Goal: Task Accomplishment & Management: Complete application form

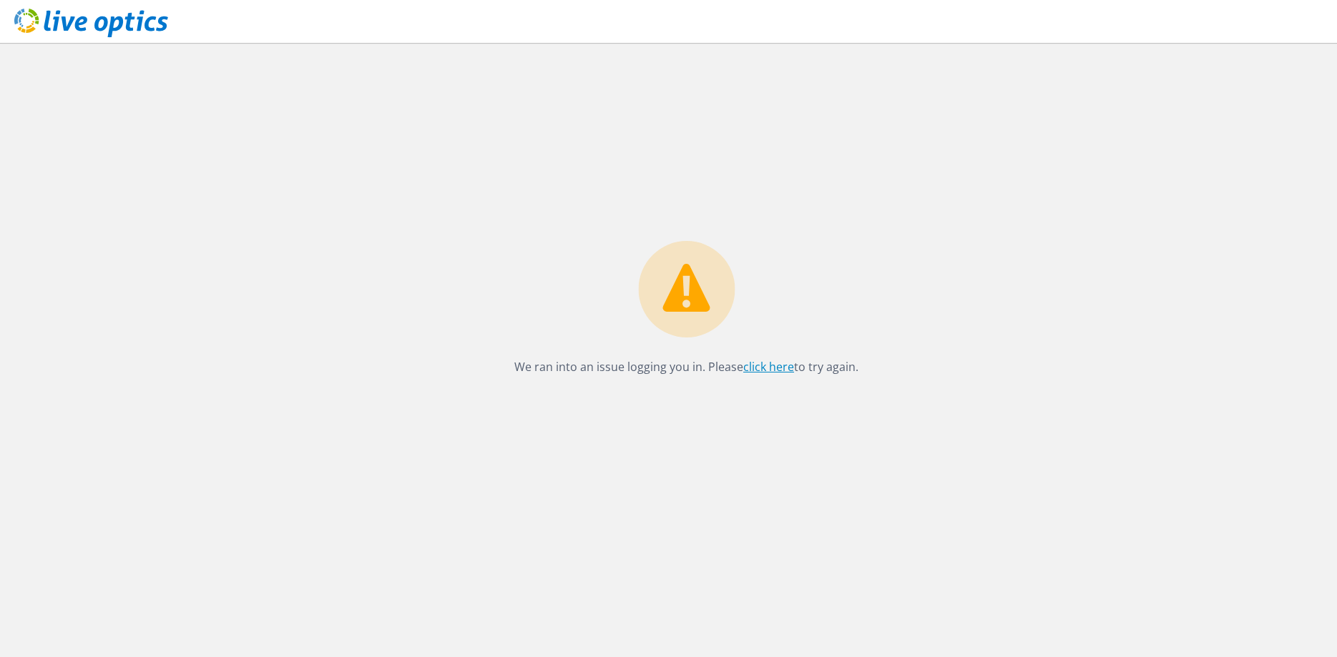
click at [768, 370] on link "click here" at bounding box center [768, 367] width 51 height 16
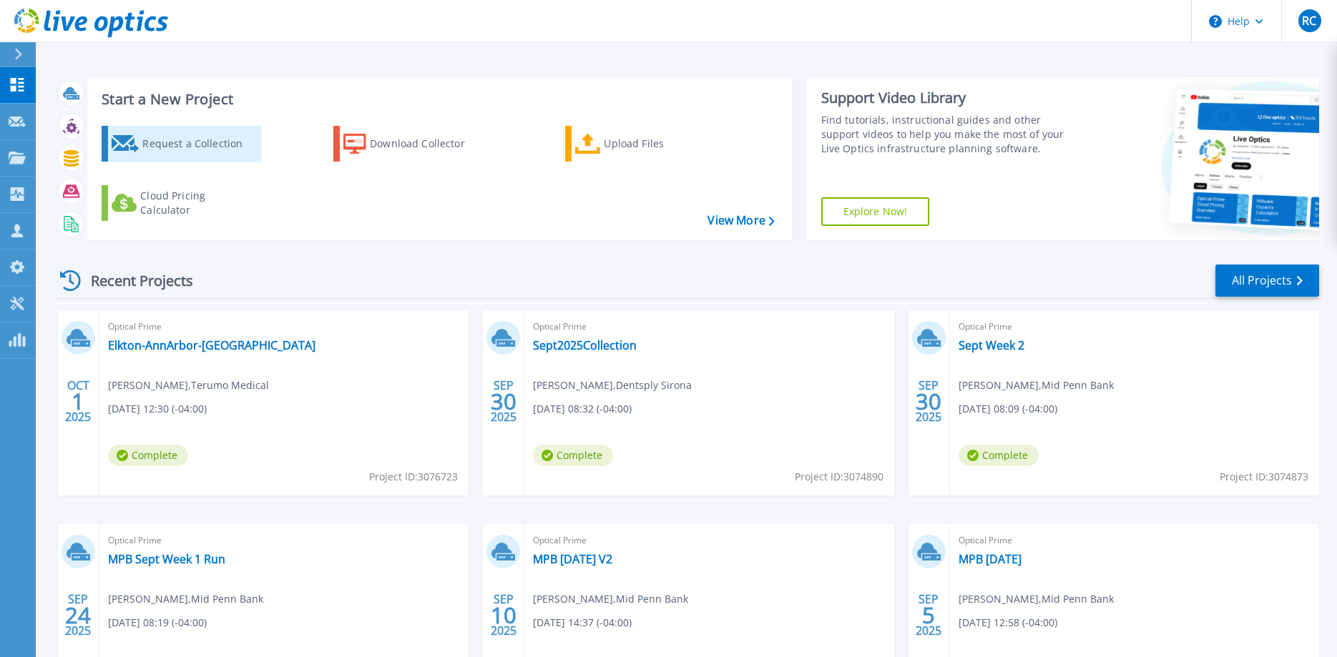
click at [180, 143] on div "Request a Collection" at bounding box center [199, 143] width 114 height 29
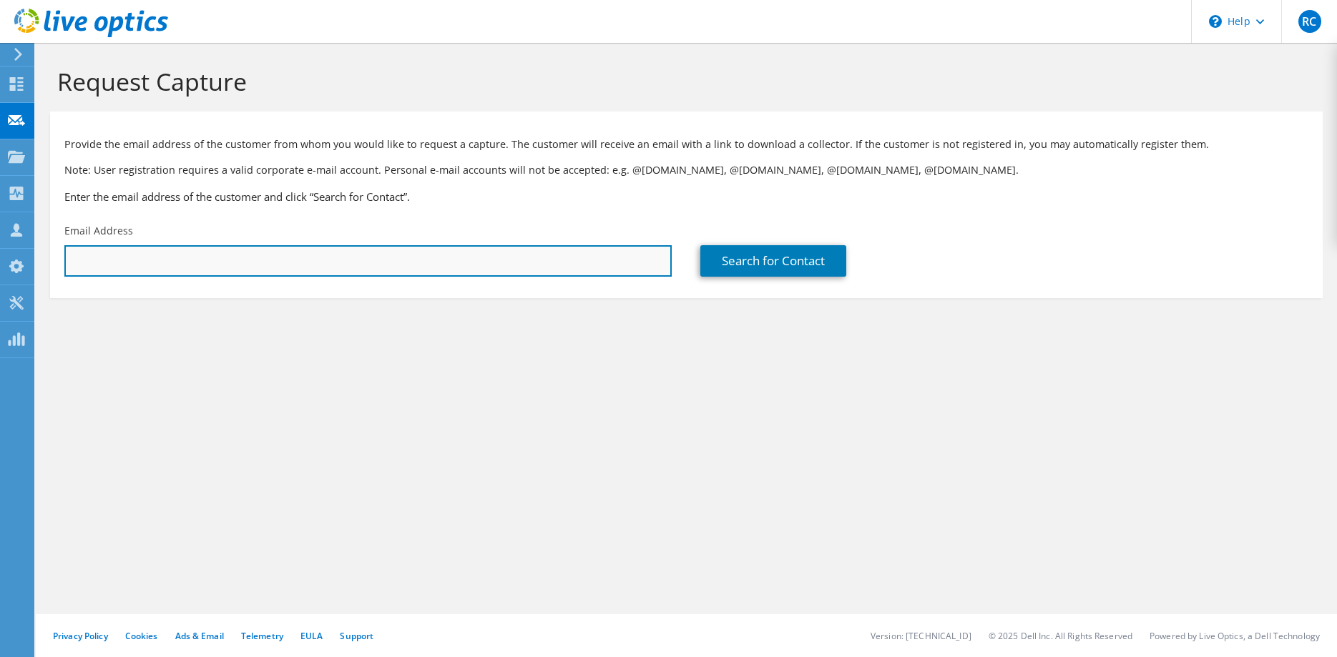
click at [142, 260] on input "text" at bounding box center [367, 260] width 607 height 31
paste input "tyler.rolek@midpennbank.com"
type input "tyler.rolek@midpennbank.com"
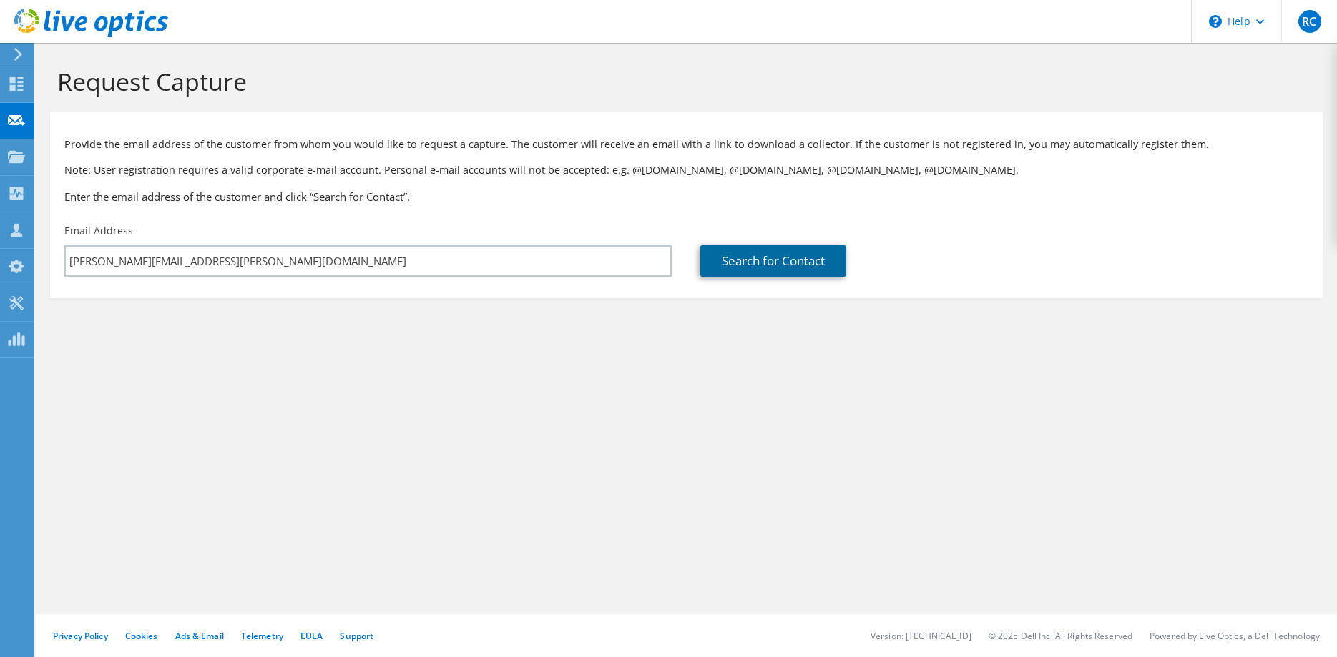
click at [767, 263] on link "Search for Contact" at bounding box center [773, 260] width 146 height 31
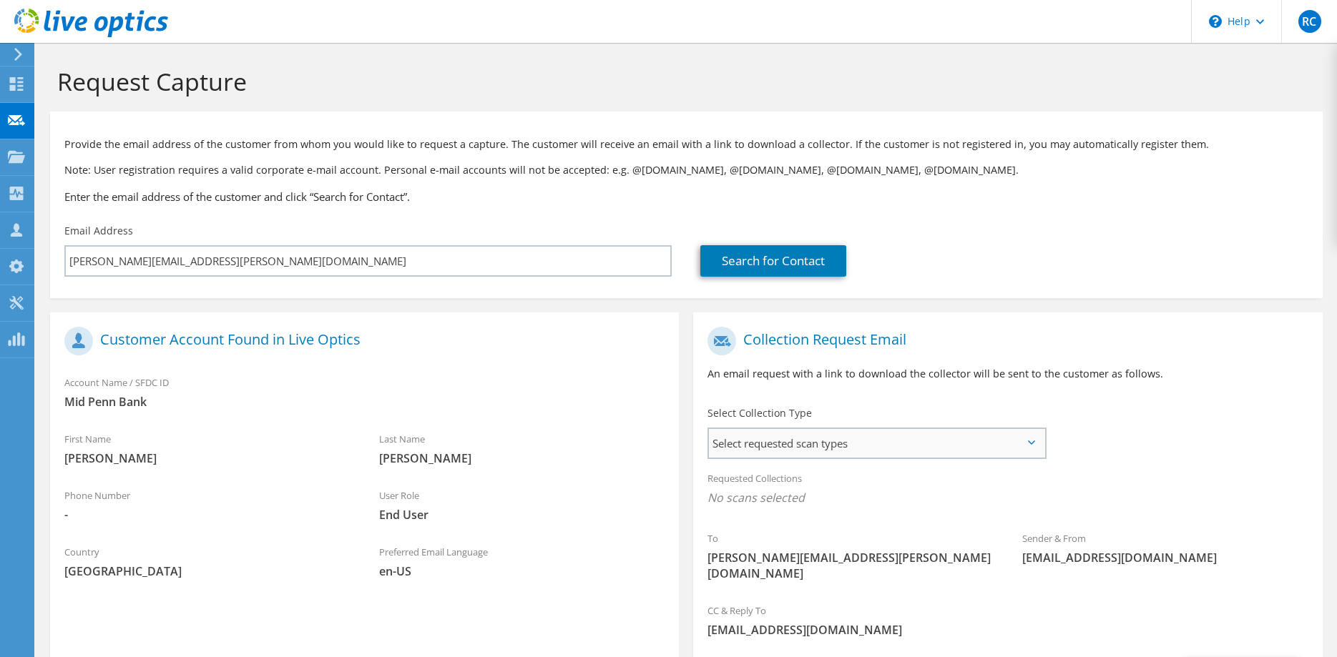
click at [883, 451] on span "Select requested scan types" at bounding box center [876, 443] width 335 height 29
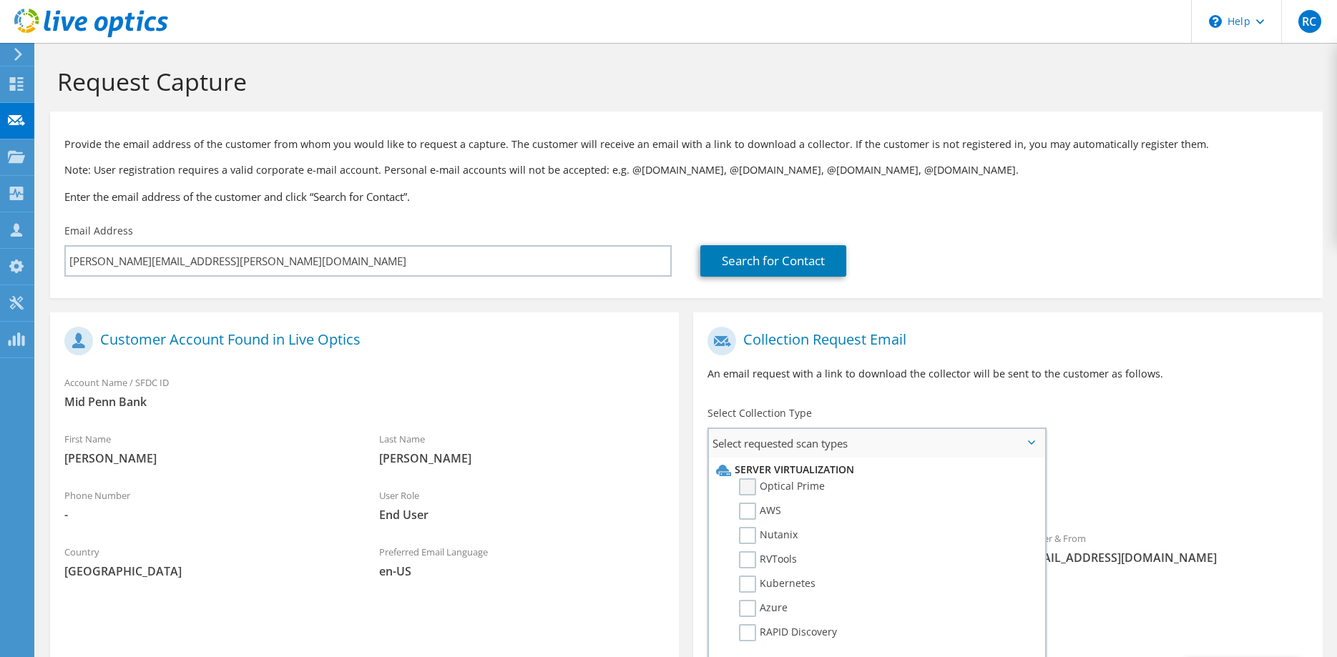
click at [751, 486] on label "Optical Prime" at bounding box center [782, 487] width 86 height 17
click at [0, 0] on input "Optical Prime" at bounding box center [0, 0] width 0 height 0
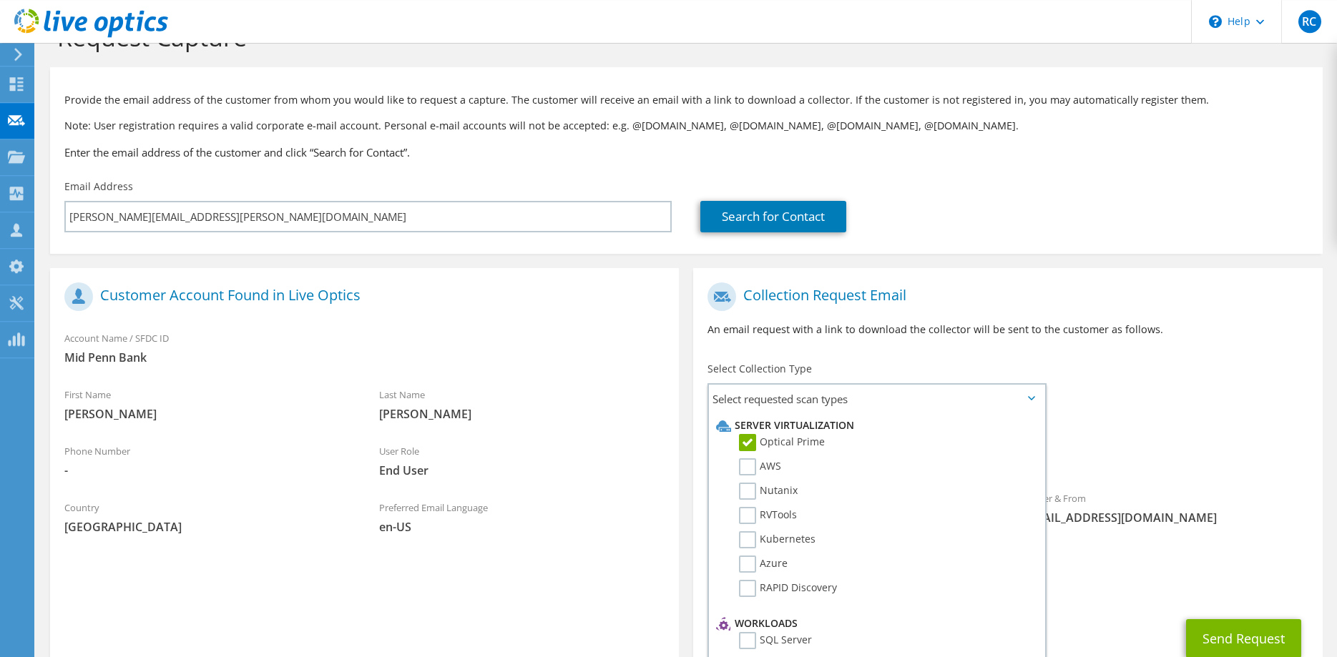
scroll to position [129, 0]
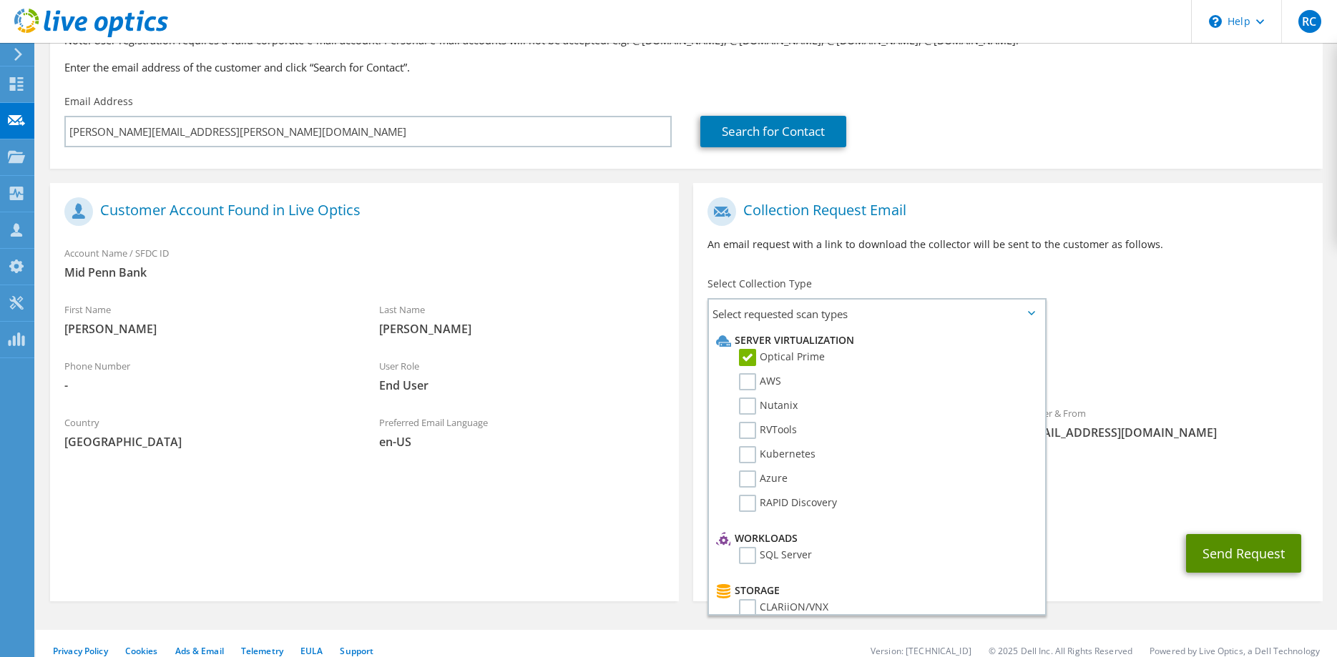
click at [1252, 543] on button "Send Request" at bounding box center [1243, 553] width 115 height 39
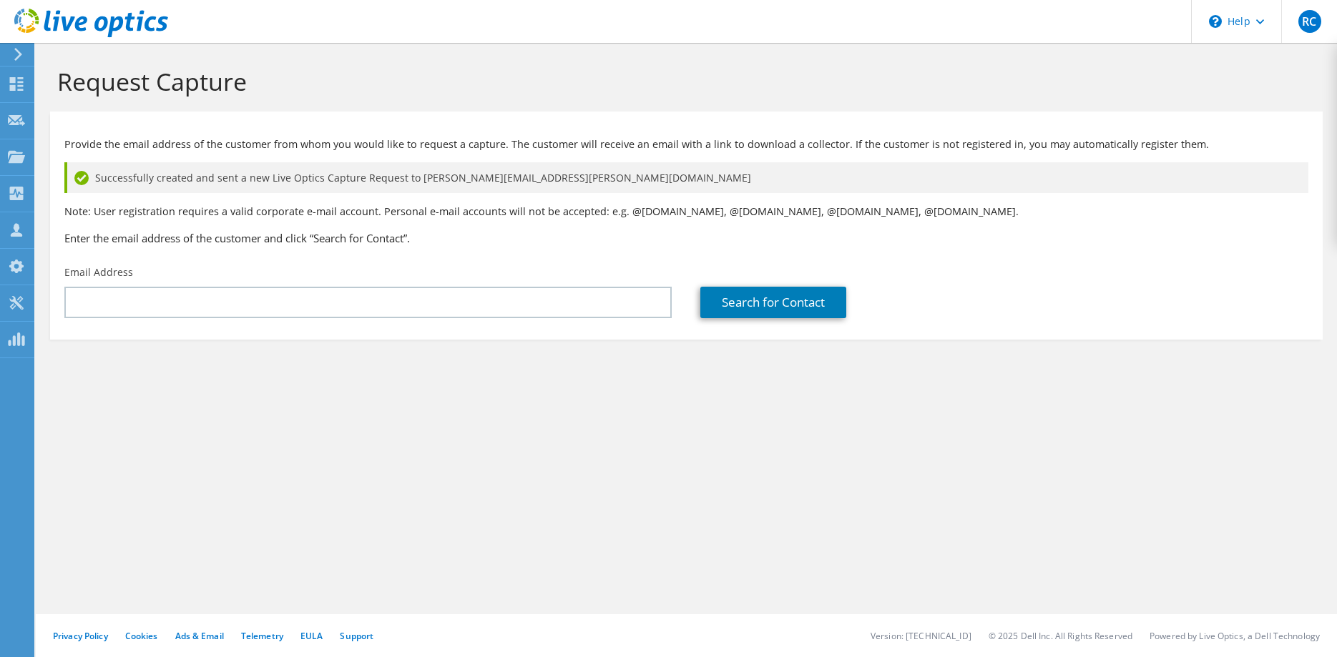
click at [17, 58] on use at bounding box center [18, 54] width 8 height 13
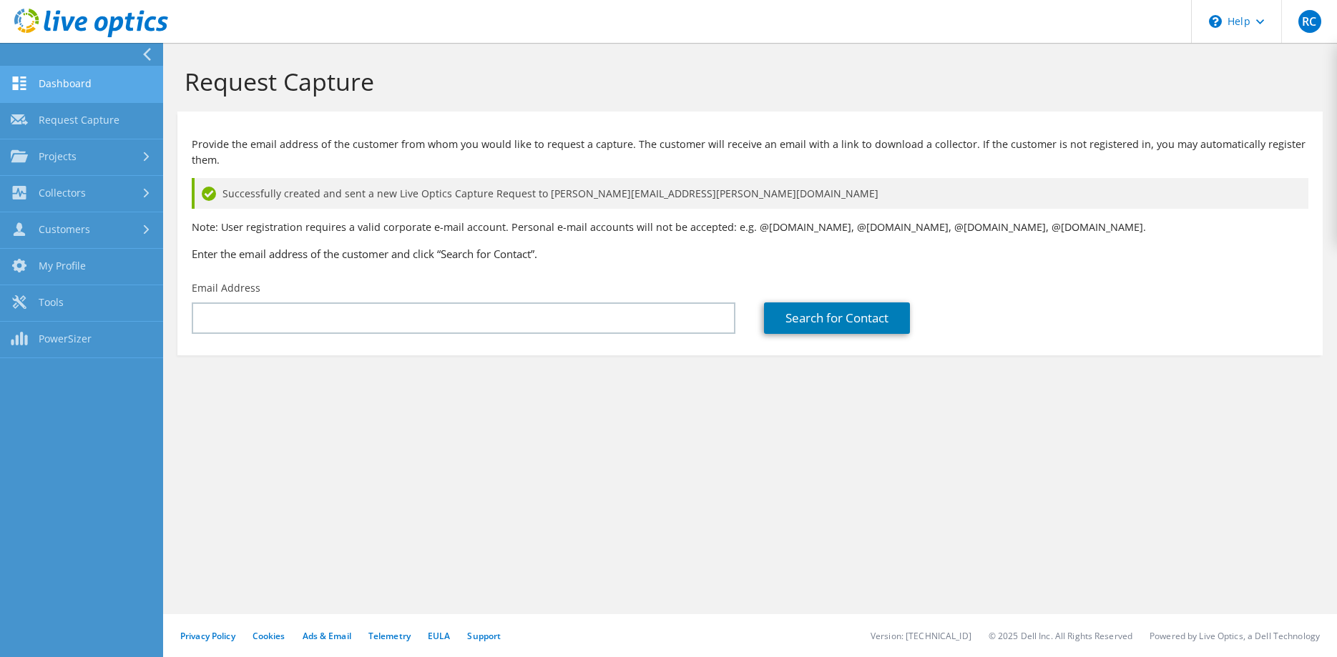
click at [54, 90] on link "Dashboard" at bounding box center [81, 85] width 163 height 36
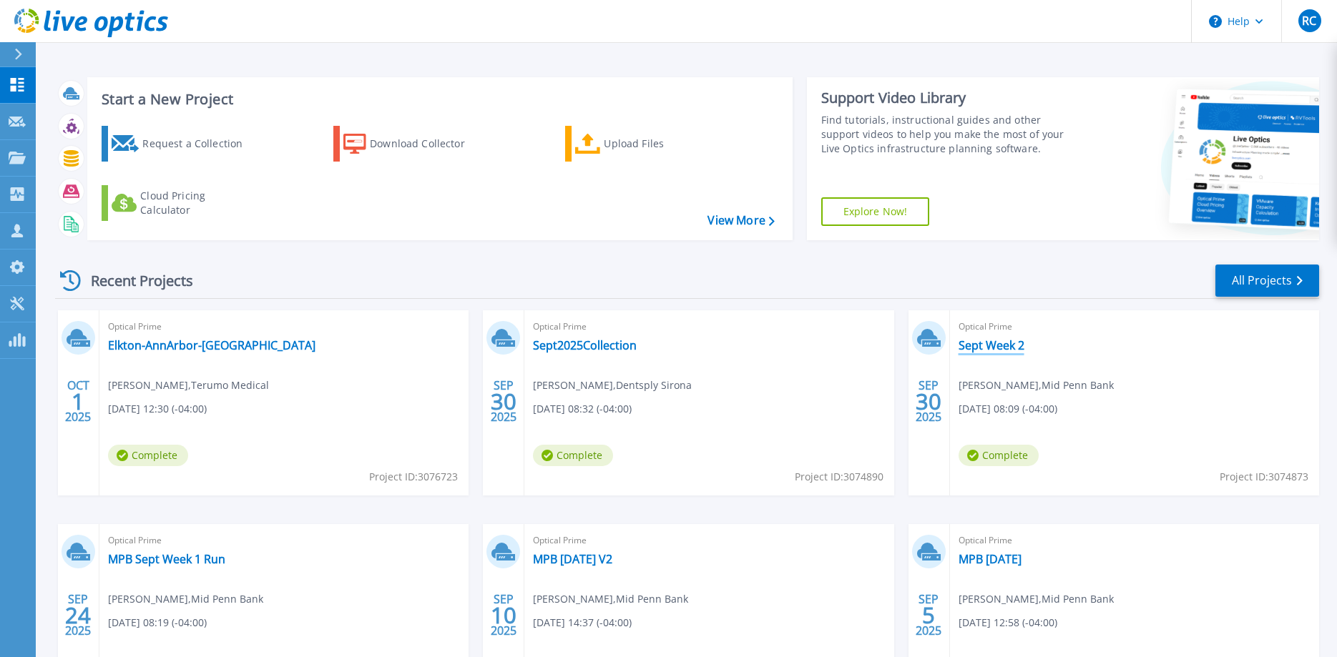
click at [989, 348] on link "Sept Week 2" at bounding box center [992, 345] width 66 height 14
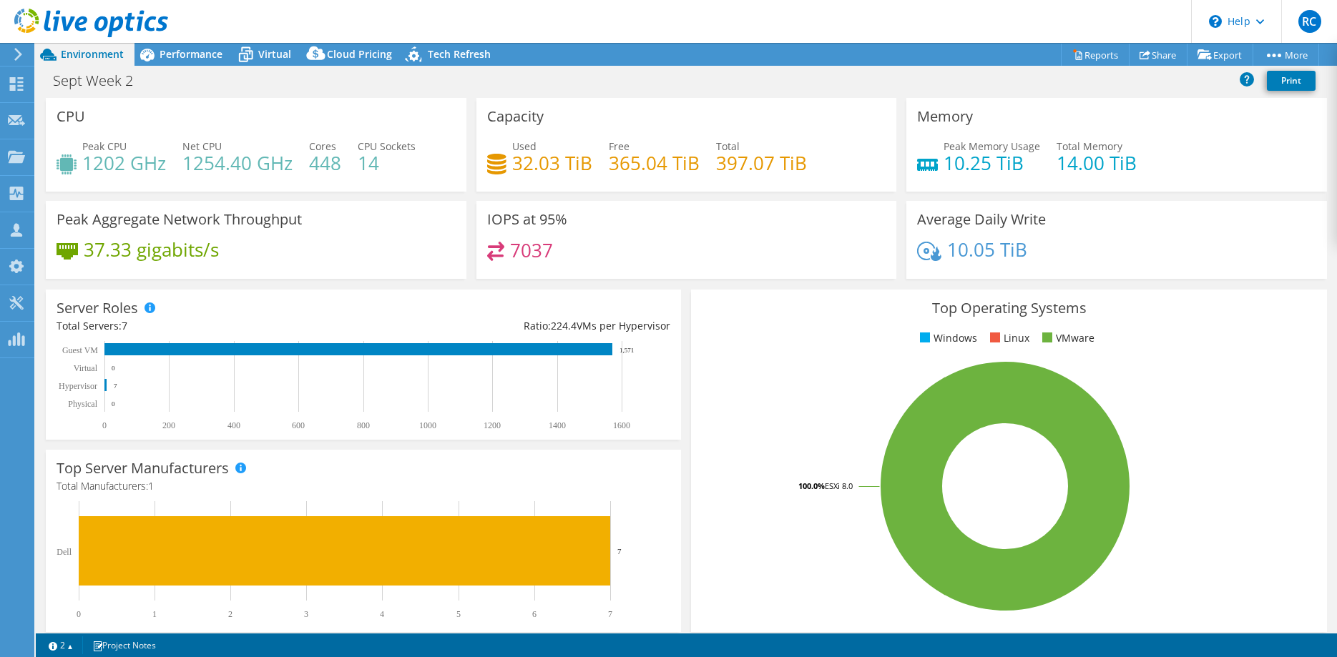
select select "USD"
click at [195, 57] on span "Performance" at bounding box center [191, 54] width 63 height 14
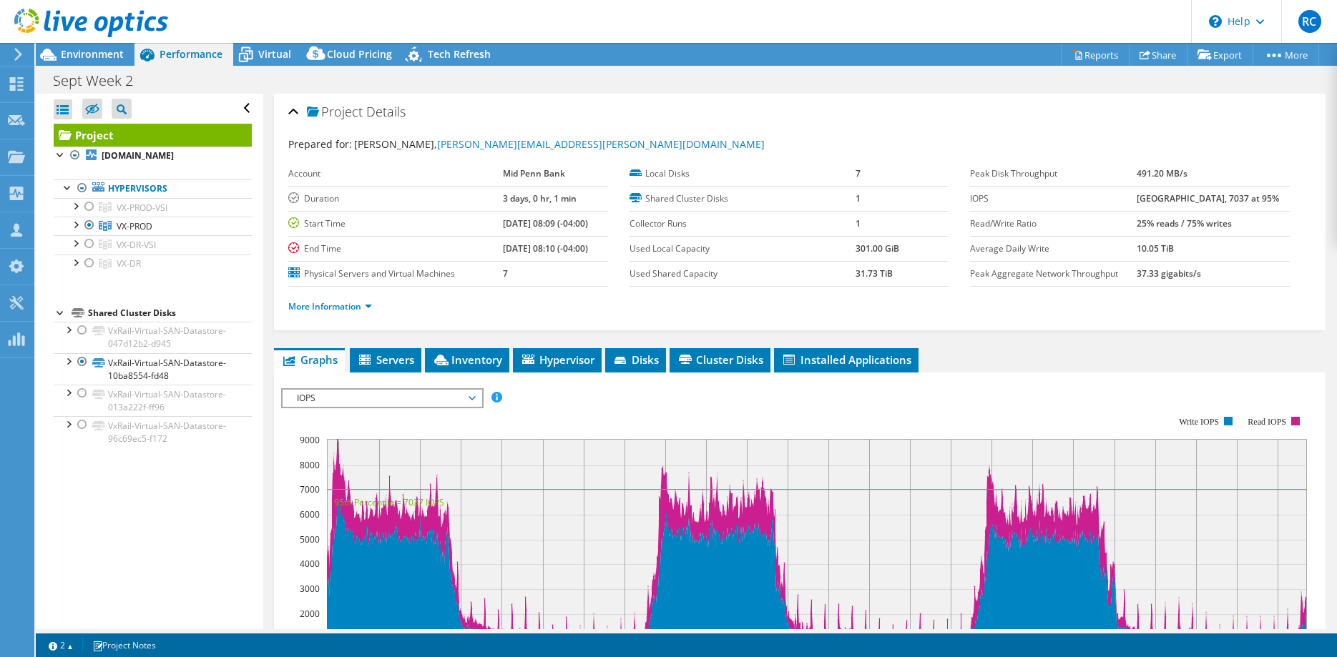
click at [430, 395] on span "IOPS" at bounding box center [382, 398] width 184 height 17
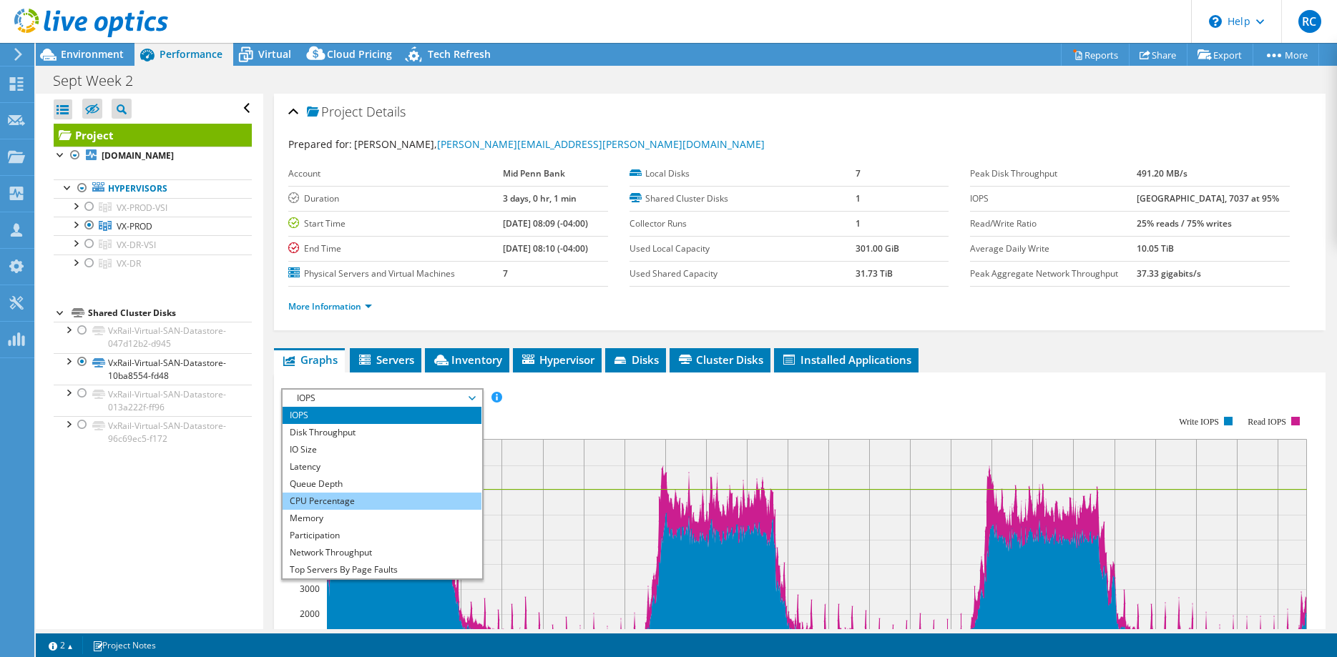
click at [333, 498] on li "CPU Percentage" at bounding box center [382, 501] width 198 height 17
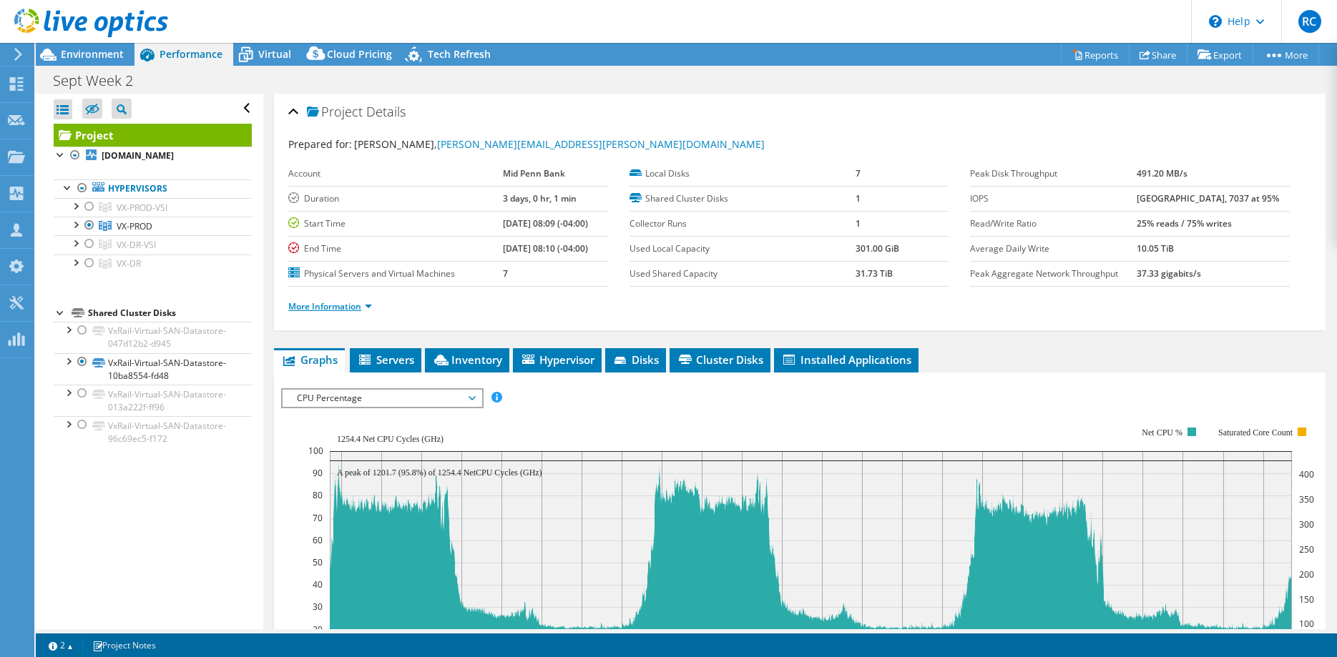
click at [360, 308] on link "More Information" at bounding box center [330, 306] width 84 height 12
